Goal: Navigation & Orientation: Find specific page/section

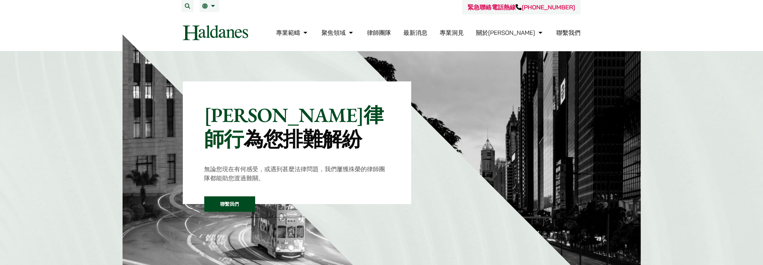
click at [391, 30] on link "律師團隊" at bounding box center [379, 33] width 24 height 8
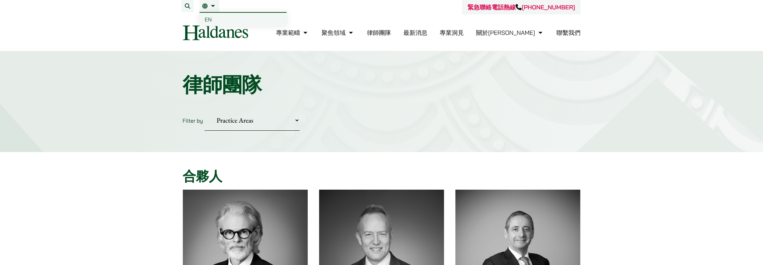
click at [209, 3] on li "繁 EN" at bounding box center [210, 6] width 20 height 12
click at [209, 18] on span "EN" at bounding box center [208, 19] width 7 height 7
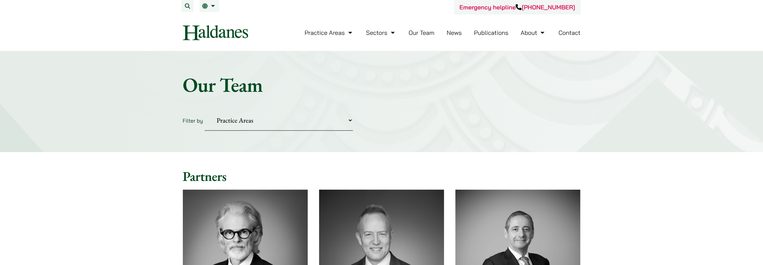
click at [214, 32] on img at bounding box center [215, 32] width 65 height 15
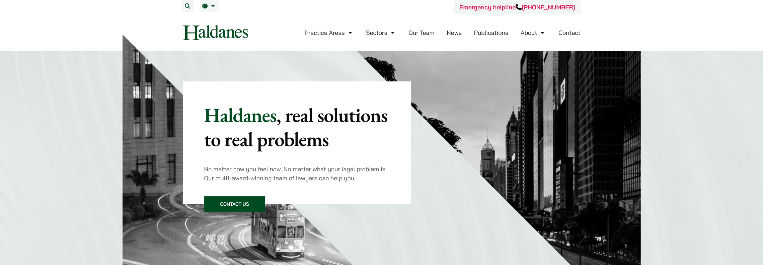
click at [212, 34] on img at bounding box center [215, 32] width 65 height 15
